Goal: Download file/media

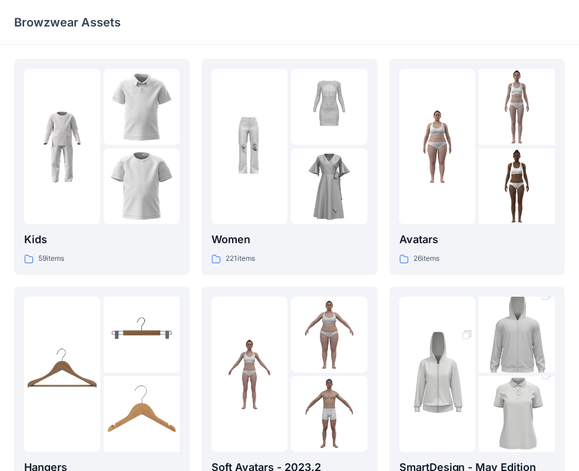
click at [299, 225] on div "Women 221 items" at bounding box center [288, 167] width 155 height 196
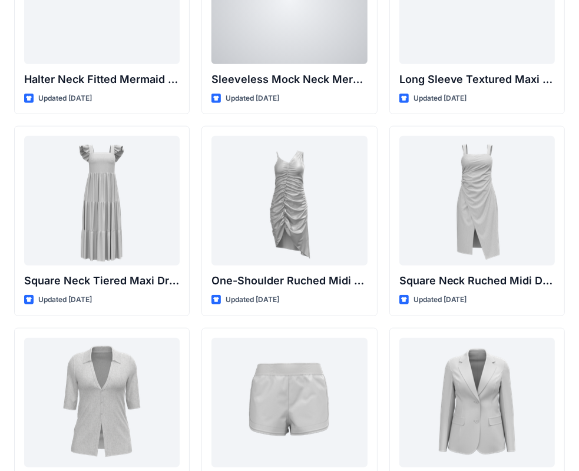
scroll to position [740, 0]
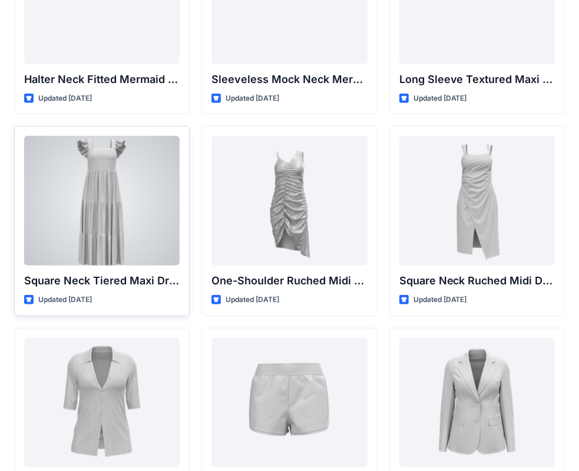
click at [131, 217] on div at bounding box center [101, 201] width 155 height 130
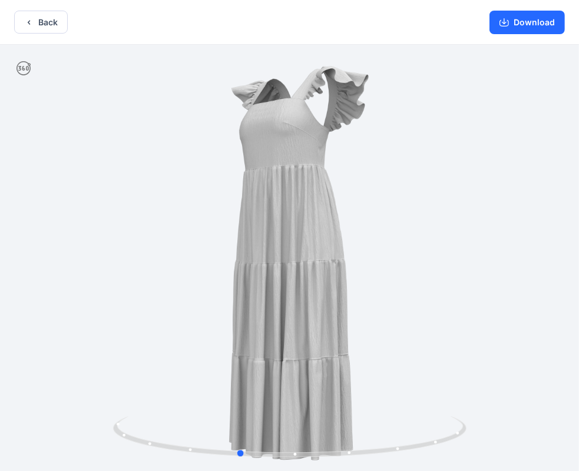
drag, startPoint x: 289, startPoint y: 455, endPoint x: 608, endPoint y: 403, distance: 322.8
click at [579, 403] on html "Back Download Version History" at bounding box center [289, 236] width 579 height 473
click at [528, 24] on button "Download" at bounding box center [526, 23] width 75 height 24
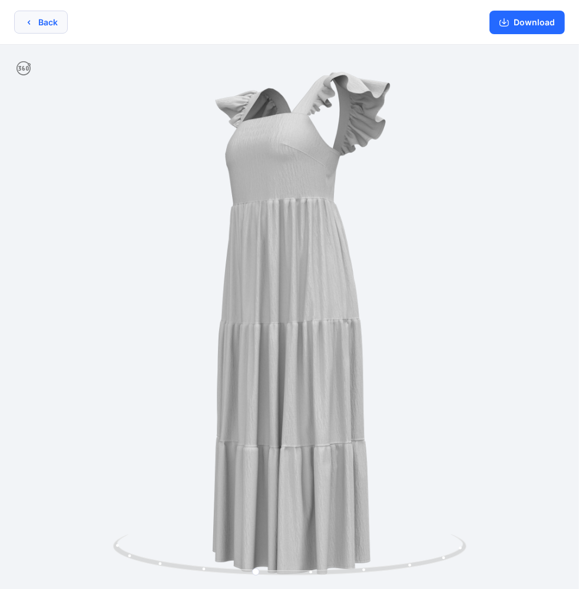
drag, startPoint x: 42, startPoint y: 21, endPoint x: 41, endPoint y: 14, distance: 7.3
click at [41, 14] on button "Back" at bounding box center [41, 22] width 54 height 23
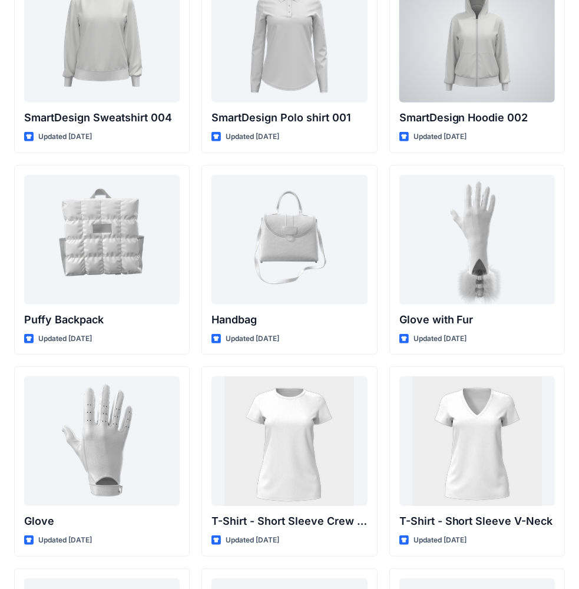
scroll to position [8995, 0]
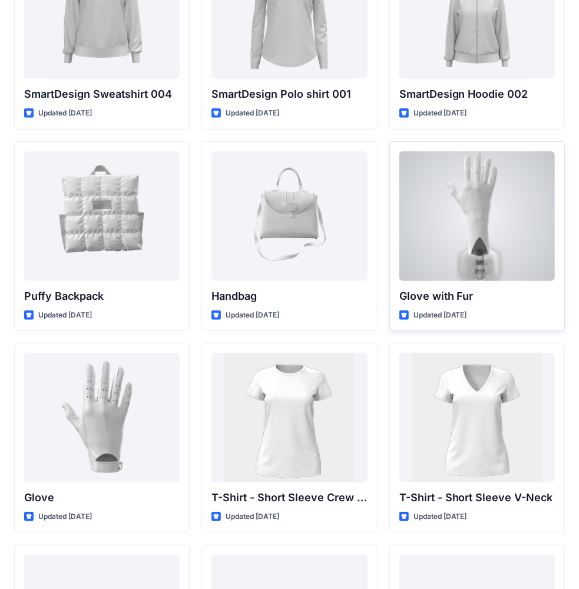
click at [493, 209] on div at bounding box center [476, 216] width 155 height 130
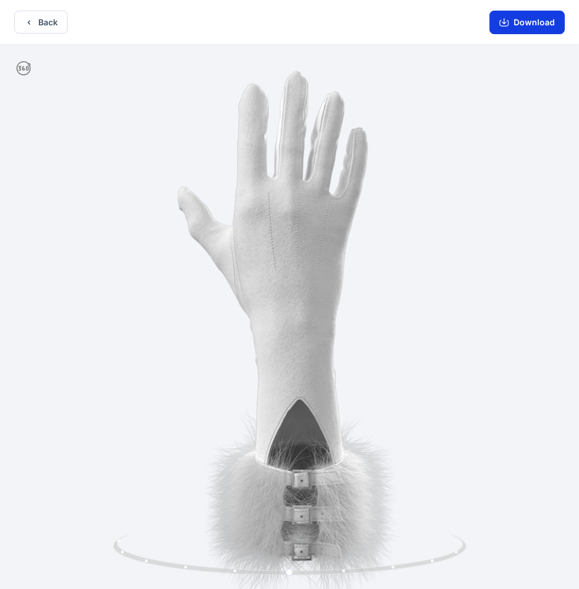
click at [521, 24] on button "Download" at bounding box center [526, 23] width 75 height 24
click at [468, 269] on div at bounding box center [289, 318] width 579 height 546
click at [529, 26] on button "Download" at bounding box center [526, 23] width 75 height 24
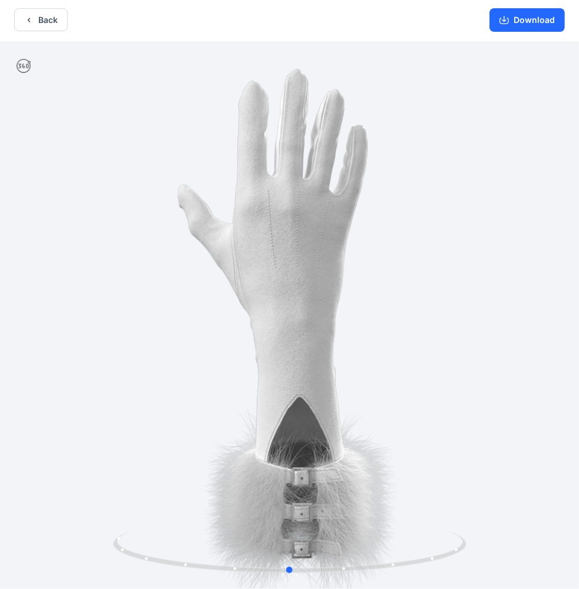
drag, startPoint x: 353, startPoint y: 280, endPoint x: 323, endPoint y: 277, distance: 29.6
click at [323, 277] on div at bounding box center [289, 315] width 579 height 546
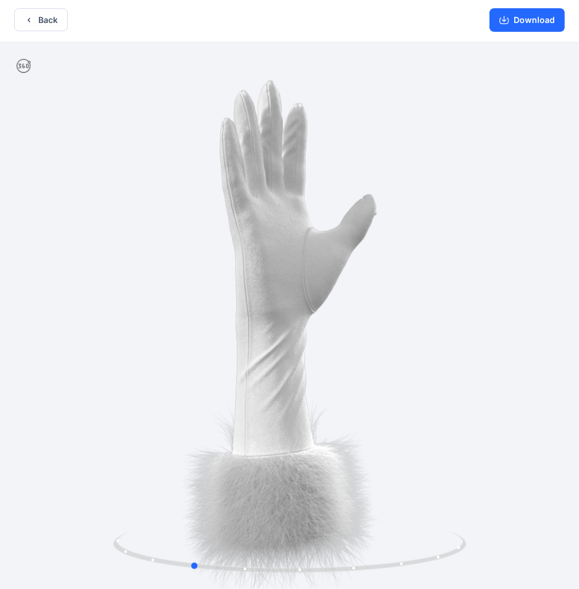
drag, startPoint x: 323, startPoint y: 277, endPoint x: 216, endPoint y: 263, distance: 108.2
click at [216, 263] on div at bounding box center [289, 315] width 579 height 546
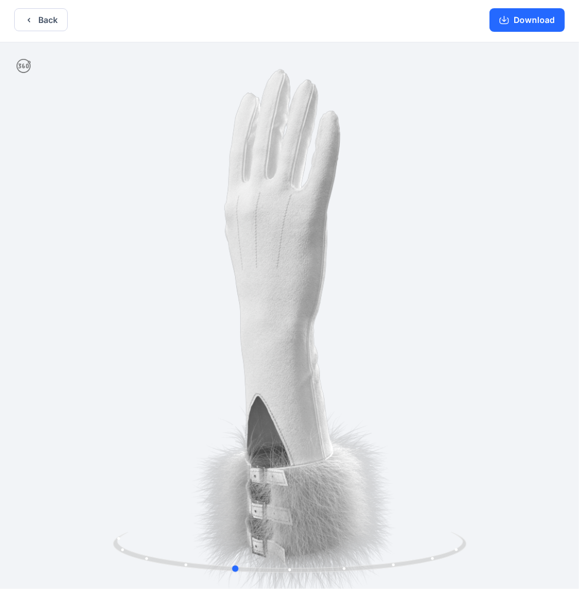
drag, startPoint x: 216, startPoint y: 263, endPoint x: 297, endPoint y: 90, distance: 191.0
click at [297, 90] on div at bounding box center [289, 315] width 579 height 546
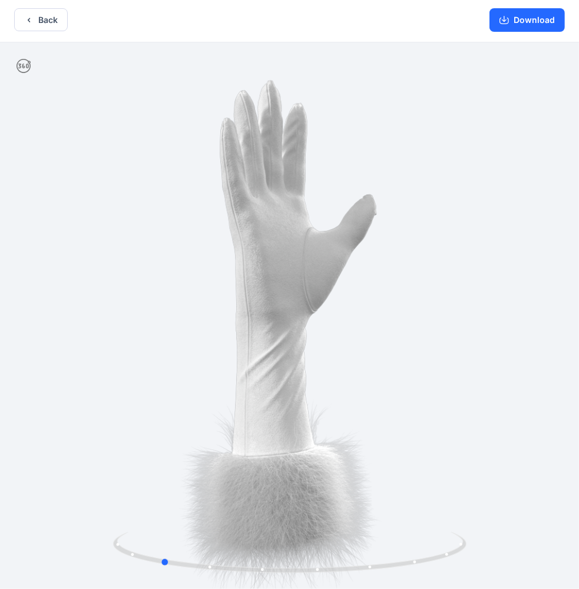
drag, startPoint x: 294, startPoint y: 160, endPoint x: 177, endPoint y: 135, distance: 120.5
click at [177, 135] on div at bounding box center [289, 315] width 579 height 546
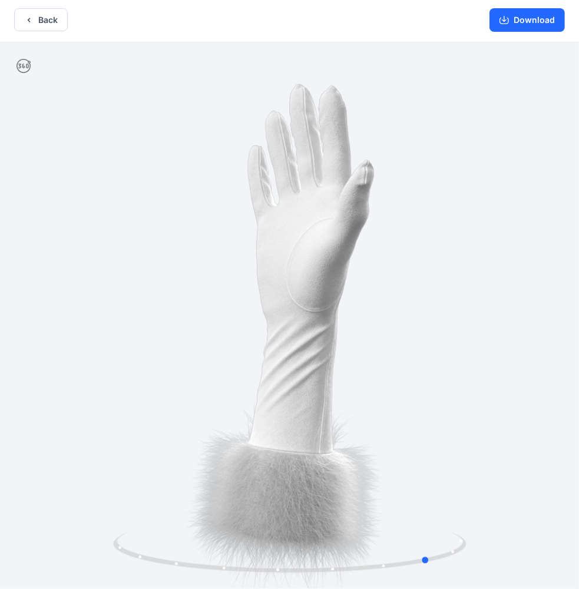
drag, startPoint x: 177, startPoint y: 135, endPoint x: 63, endPoint y: 147, distance: 114.3
click at [63, 147] on div at bounding box center [289, 315] width 579 height 546
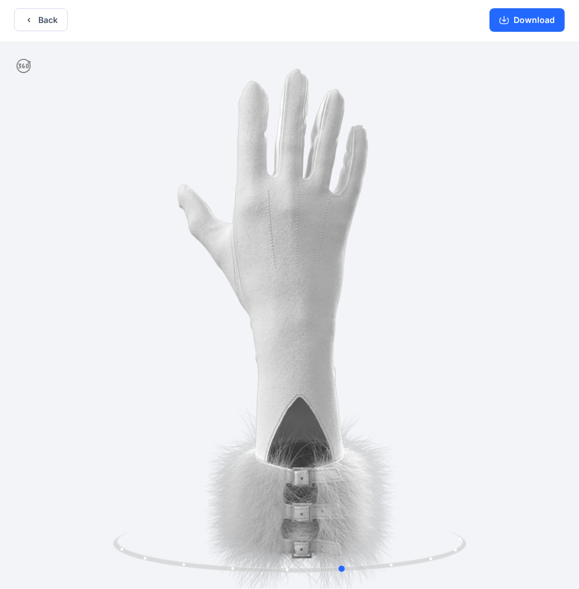
drag, startPoint x: 293, startPoint y: 203, endPoint x: 171, endPoint y: 201, distance: 121.9
click at [171, 201] on div at bounding box center [289, 315] width 579 height 546
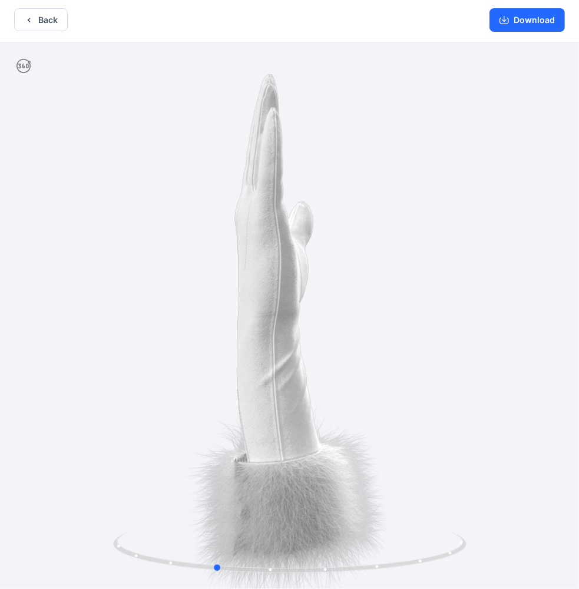
drag, startPoint x: 171, startPoint y: 201, endPoint x: 28, endPoint y: 197, distance: 142.6
click at [28, 197] on div at bounding box center [289, 315] width 579 height 546
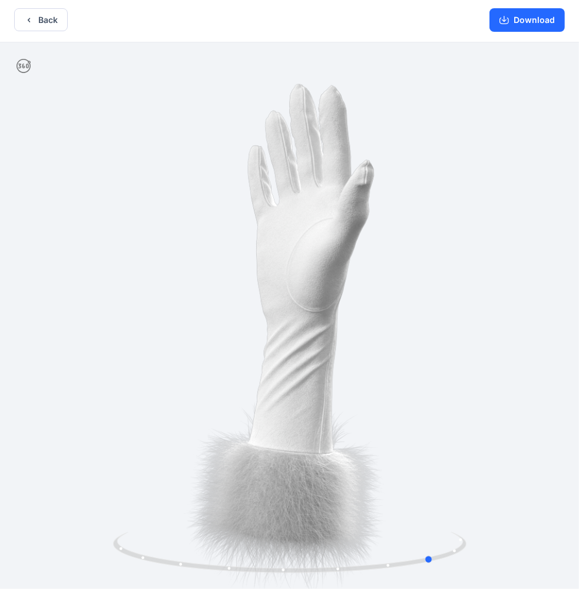
drag, startPoint x: 345, startPoint y: 198, endPoint x: 185, endPoint y: 224, distance: 161.6
click at [185, 224] on div at bounding box center [289, 315] width 579 height 546
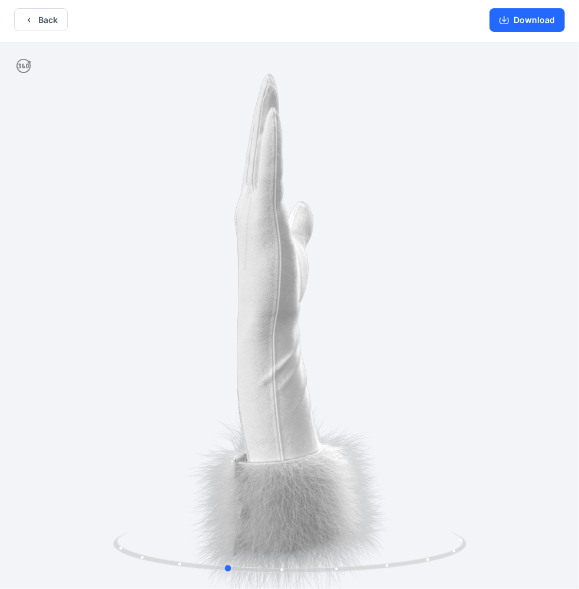
drag, startPoint x: 185, startPoint y: 224, endPoint x: 61, endPoint y: 225, distance: 124.3
click at [61, 225] on div at bounding box center [289, 315] width 579 height 546
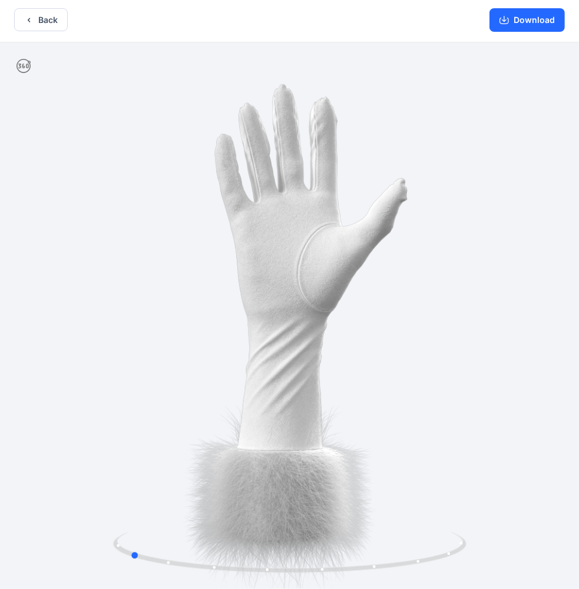
drag, startPoint x: 297, startPoint y: 214, endPoint x: 125, endPoint y: 224, distance: 172.2
click at [125, 224] on div at bounding box center [289, 315] width 579 height 546
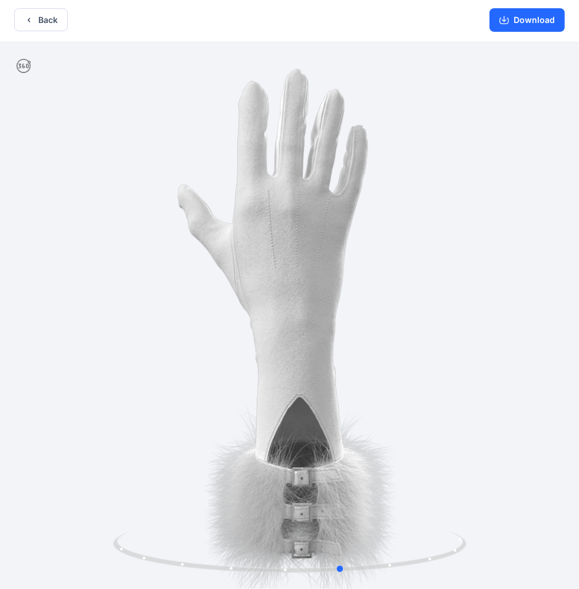
drag, startPoint x: 323, startPoint y: 234, endPoint x: 264, endPoint y: 234, distance: 58.9
click at [264, 234] on div at bounding box center [289, 315] width 579 height 546
click at [536, 13] on button "Download" at bounding box center [526, 20] width 75 height 24
